Goal: Find specific page/section

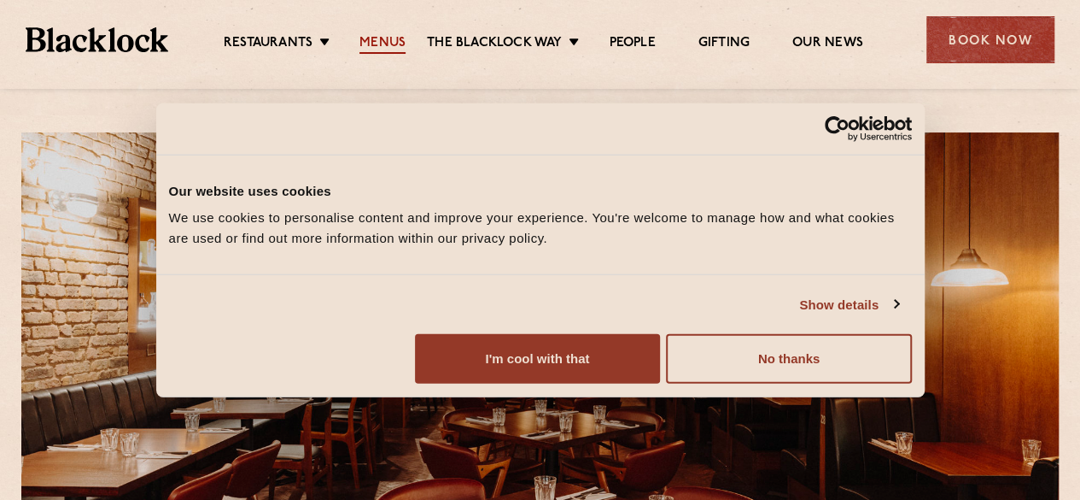
click at [381, 47] on link "Menus" at bounding box center [382, 44] width 46 height 19
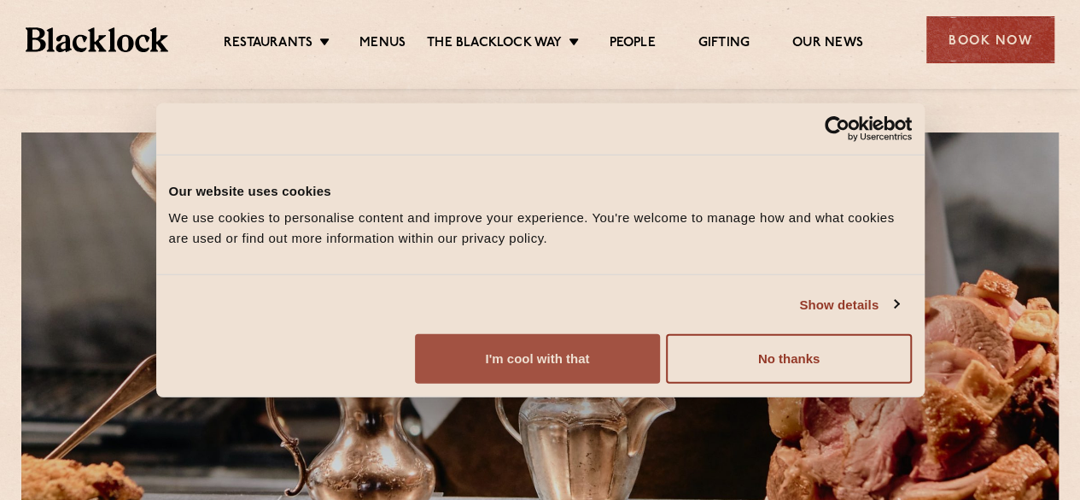
click at [660, 378] on button "I'm cool with that" at bounding box center [537, 359] width 245 height 50
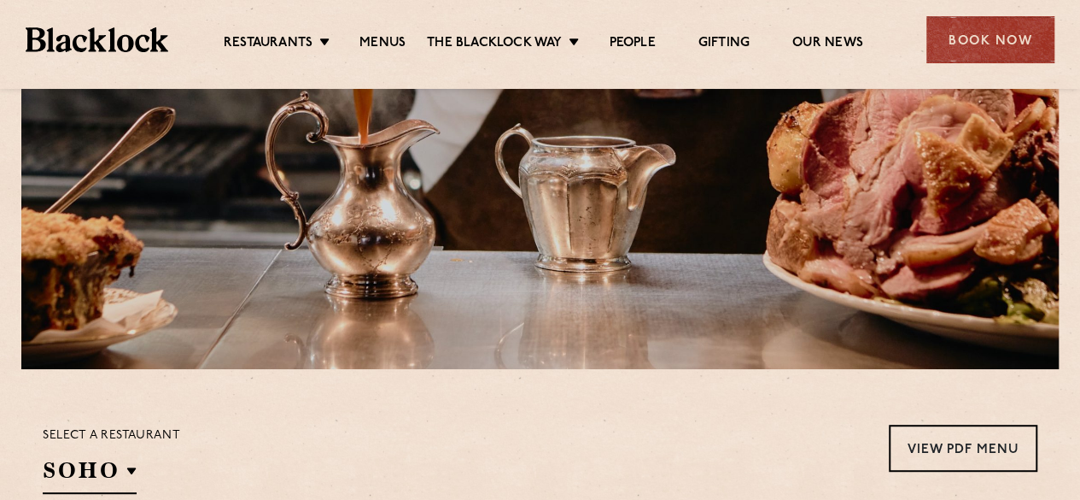
scroll to position [244, 0]
